Goal: Information Seeking & Learning: Check status

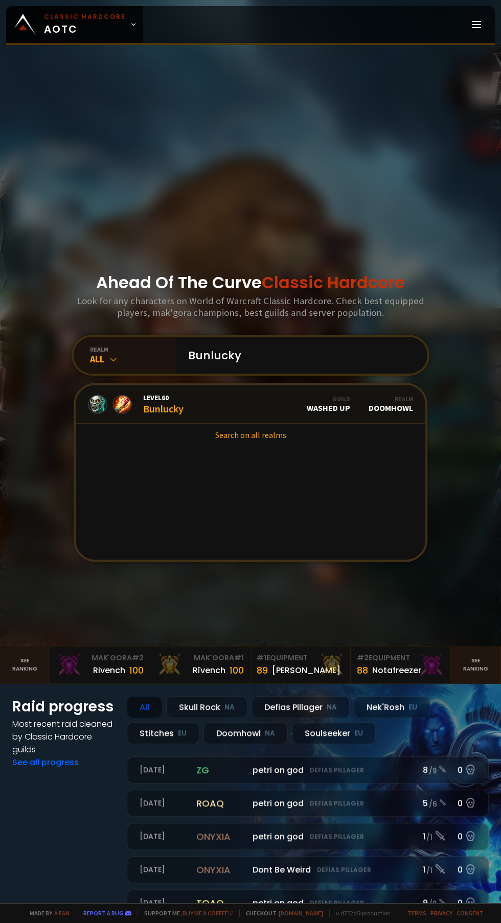
type input "Bunlucky"
click at [186, 420] on link "Level 60 Bunlucky Guild Washed Up Realm Doomhowl" at bounding box center [250, 404] width 349 height 39
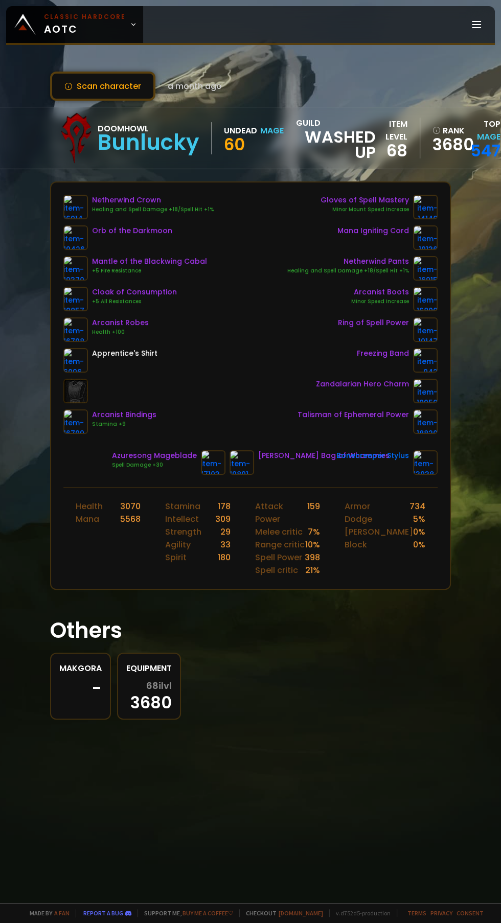
click at [79, 425] on img at bounding box center [75, 421] width 25 height 25
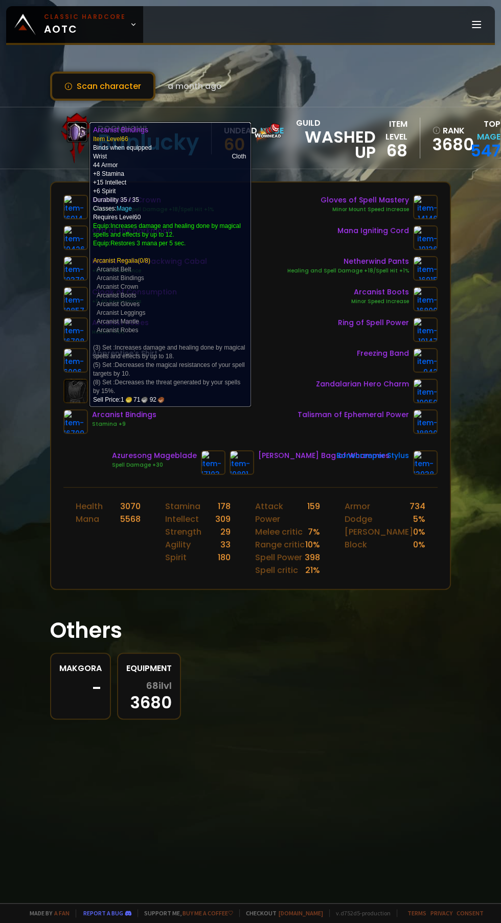
click at [222, 652] on div "Makgora - Equipment 68 ilvl 3680" at bounding box center [250, 685] width 401 height 67
